Goal: Task Accomplishment & Management: Manage account settings

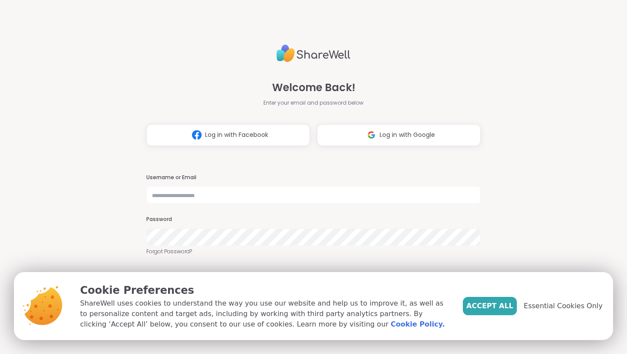
click at [500, 303] on span "Accept All" at bounding box center [490, 306] width 47 height 10
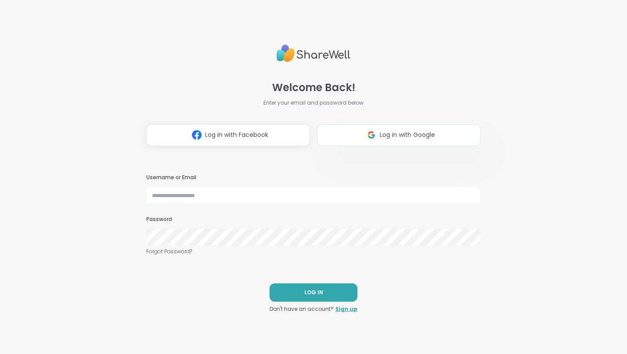
click at [375, 130] on img at bounding box center [371, 135] width 17 height 16
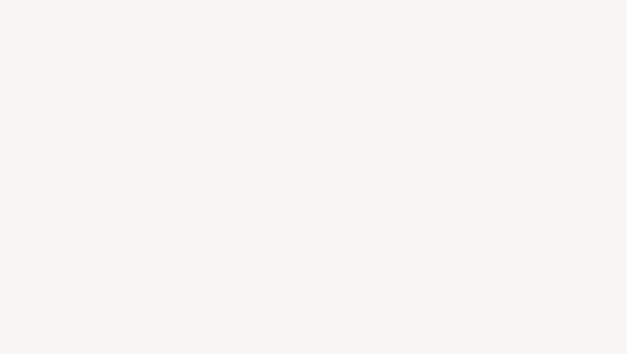
select select "**"
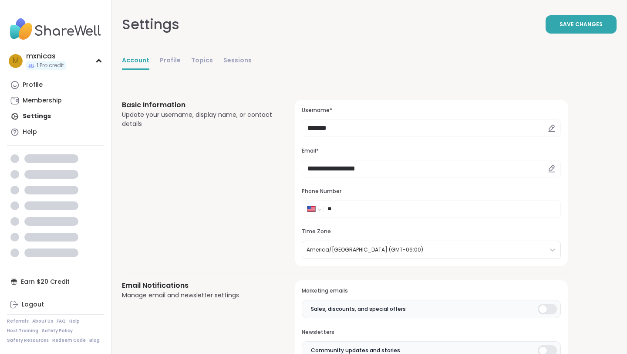
select select "**"
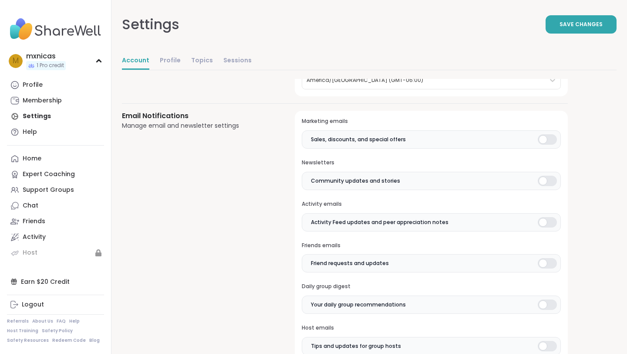
scroll to position [159, 0]
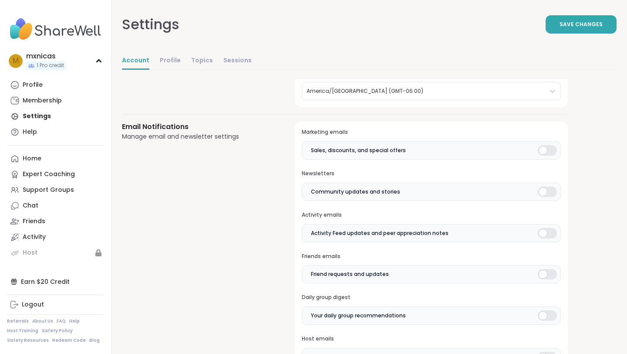
click at [551, 149] on div at bounding box center [547, 150] width 19 height 10
click at [547, 186] on div at bounding box center [547, 191] width 19 height 10
click at [549, 228] on div at bounding box center [547, 233] width 19 height 10
click at [545, 273] on div at bounding box center [547, 274] width 19 height 10
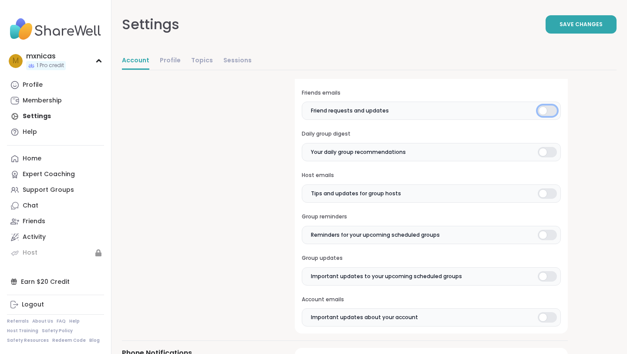
scroll to position [383, 0]
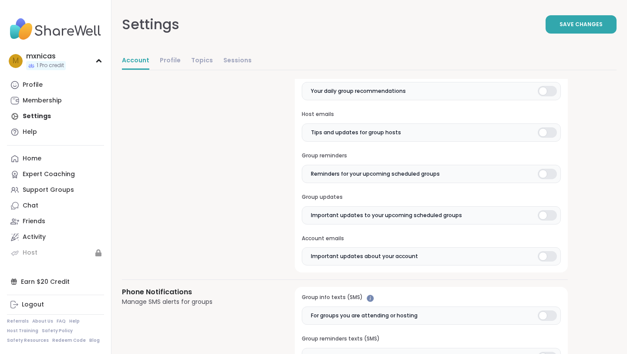
click at [553, 130] on div at bounding box center [547, 132] width 19 height 10
click at [553, 176] on div at bounding box center [547, 174] width 19 height 10
click at [546, 212] on div at bounding box center [547, 215] width 19 height 10
click at [549, 255] on div at bounding box center [547, 256] width 19 height 10
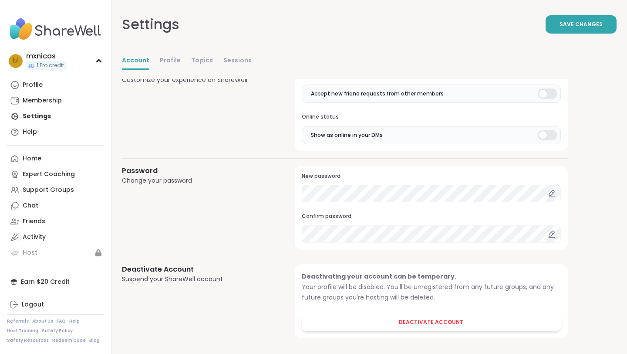
scroll to position [710, 0]
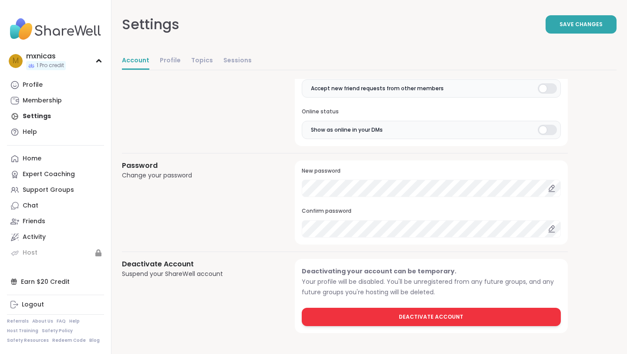
click at [431, 320] on span "Deactivate Account" at bounding box center [431, 317] width 64 height 8
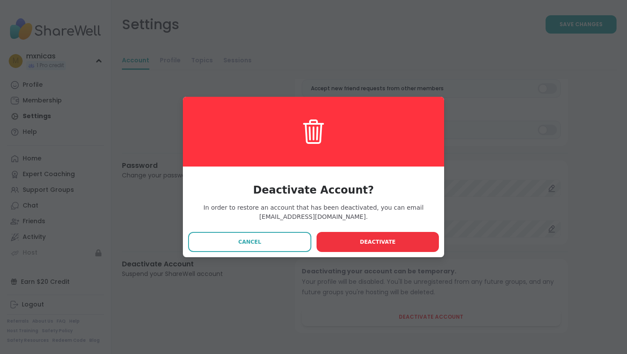
click at [396, 235] on button "Deactivate" at bounding box center [378, 242] width 122 height 20
click at [396, 241] on button "Deactivate" at bounding box center [378, 242] width 122 height 20
